Goal: Task Accomplishment & Management: Manage account settings

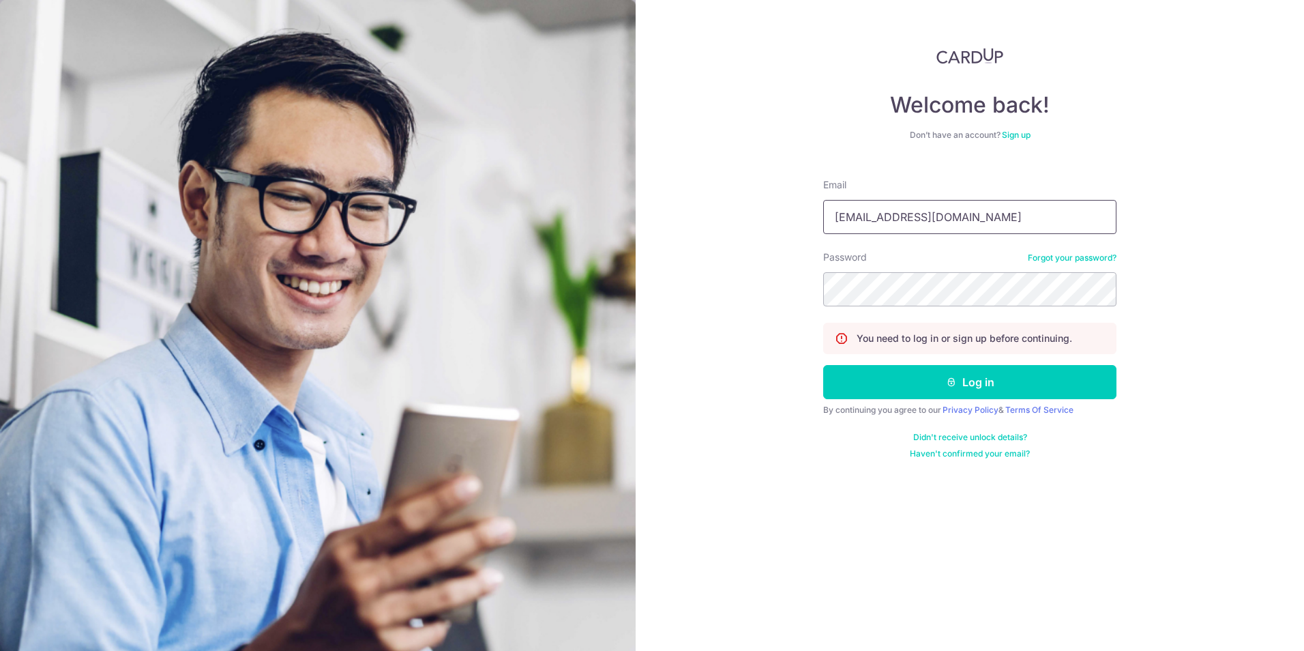
type input "asskazuki@hotmail.com"
